Goal: Use online tool/utility: Utilize a website feature to perform a specific function

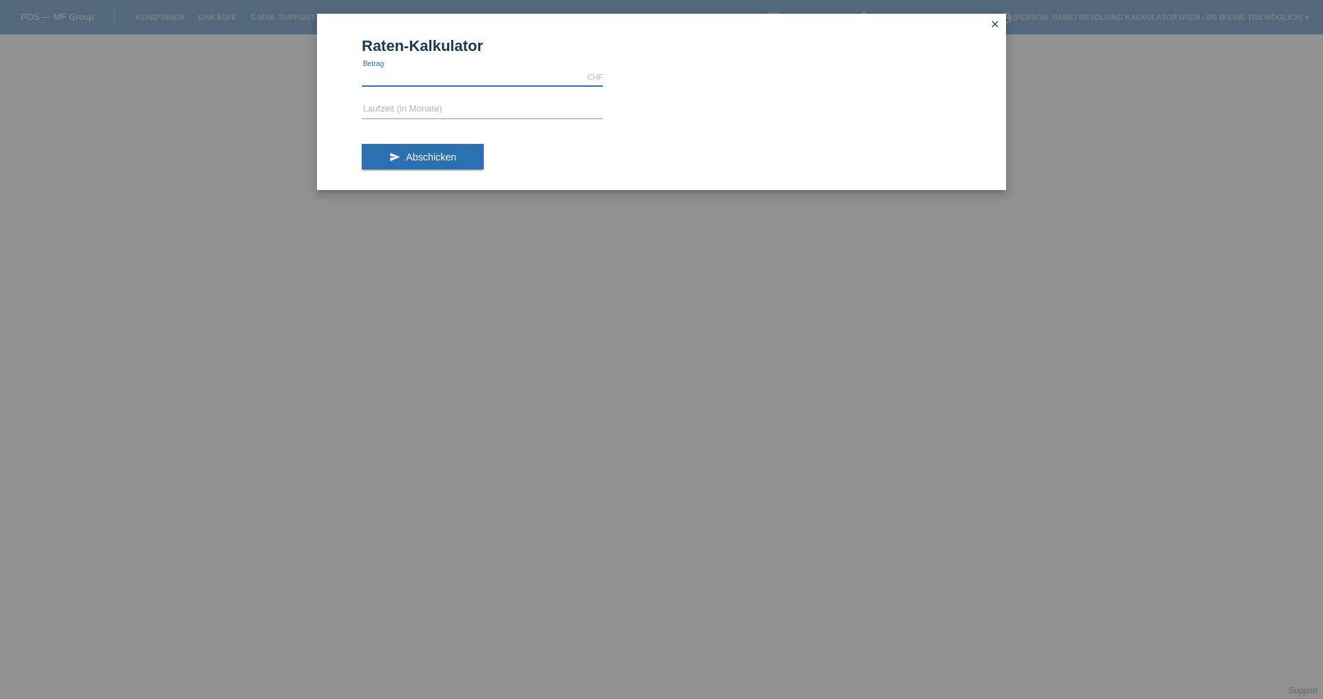
click at [455, 84] on input "text" at bounding box center [482, 77] width 241 height 17
type input "2022.00"
click at [446, 103] on input "text" at bounding box center [482, 109] width 241 height 17
type input "4"
click at [420, 158] on span "Abschicken" at bounding box center [431, 157] width 50 height 11
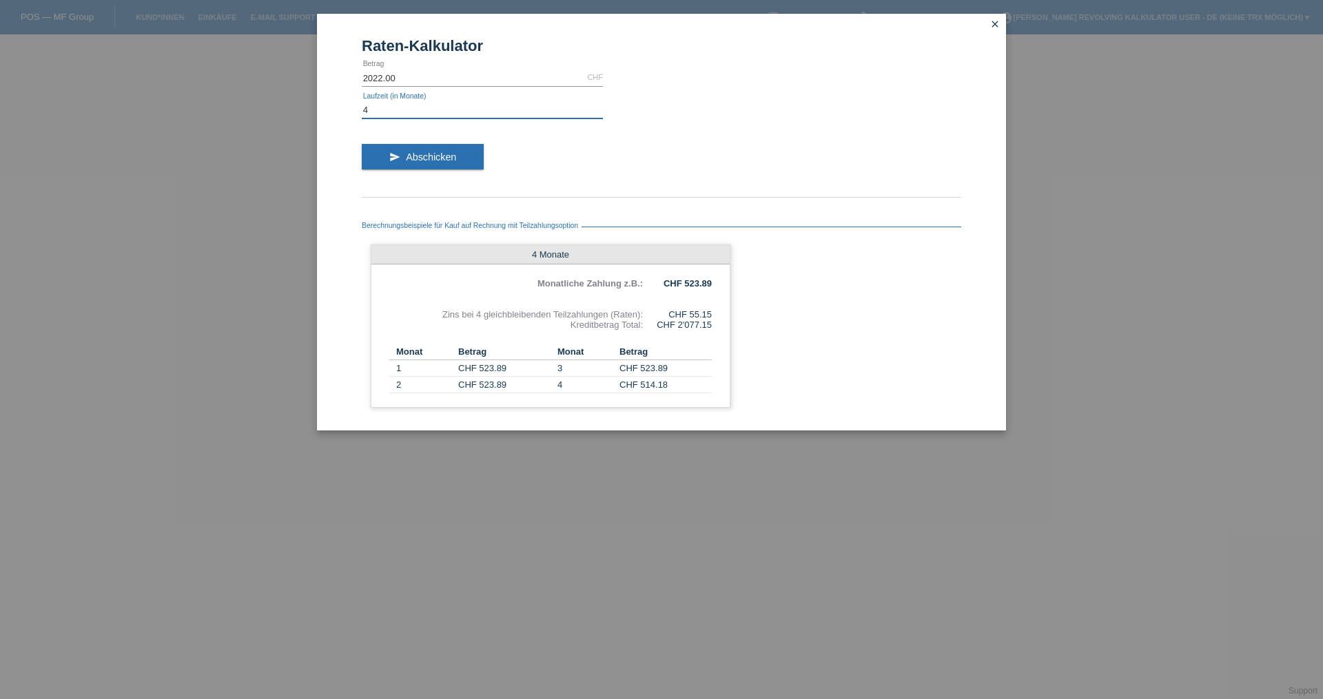
click at [411, 113] on input "4" at bounding box center [482, 109] width 241 height 17
type input "5"
click at [414, 165] on button "send Abschicken" at bounding box center [423, 157] width 122 height 26
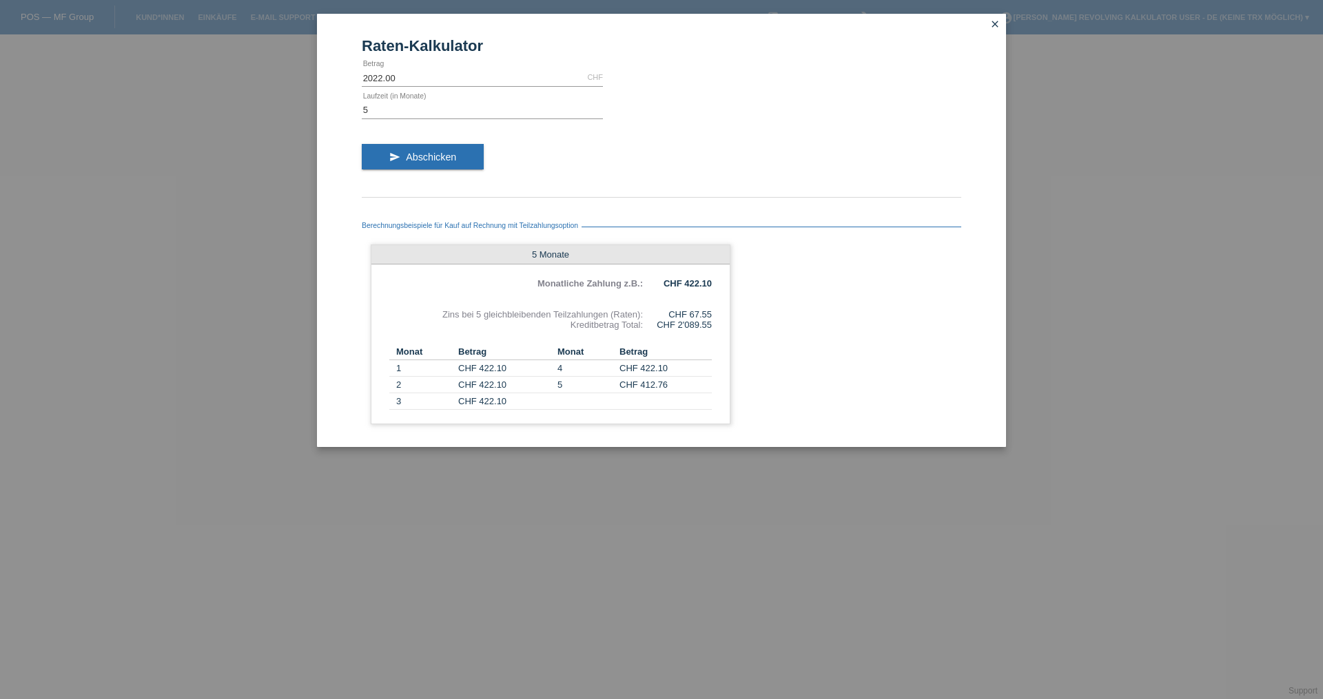
click at [991, 24] on icon "close" at bounding box center [994, 24] width 11 height 11
